Goal: Information Seeking & Learning: Learn about a topic

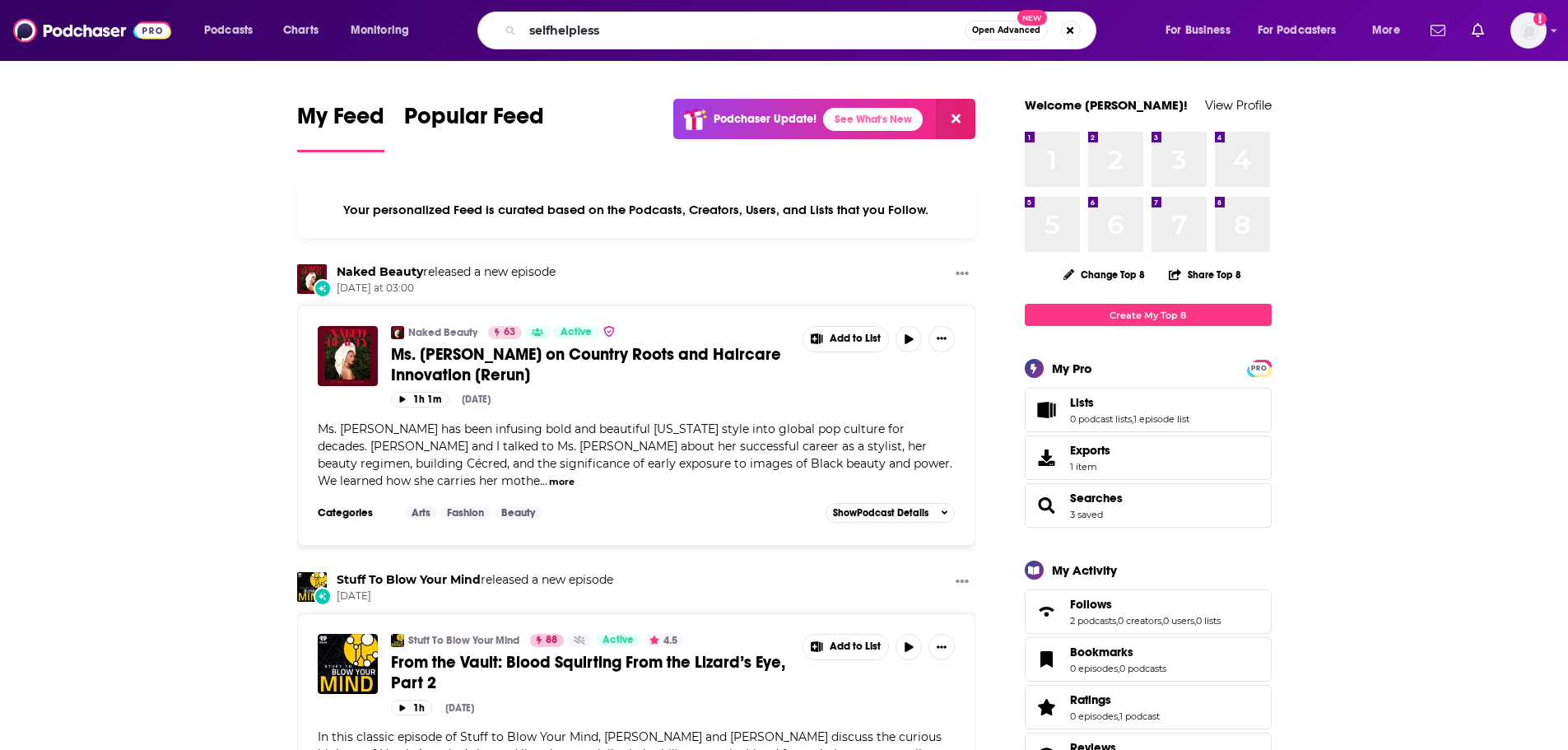
type input "selfhelpless"
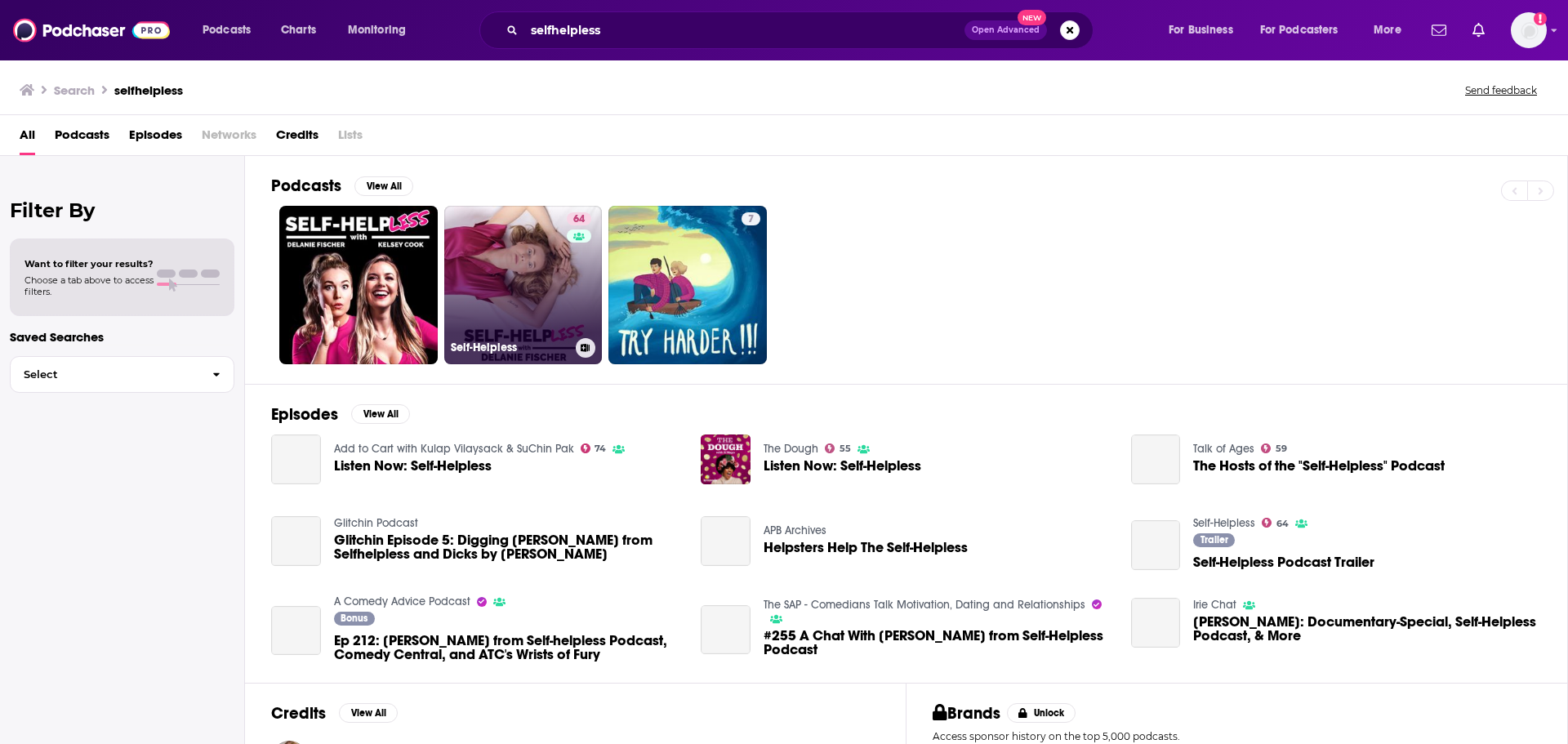
click at [504, 265] on link "64 Self-Helpless" at bounding box center [523, 285] width 159 height 159
